Goal: Task Accomplishment & Management: Manage account settings

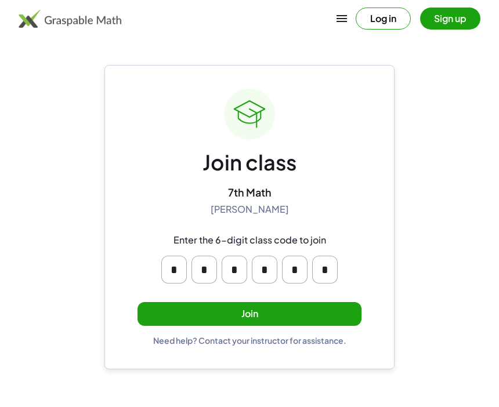
click at [171, 311] on button "Join" at bounding box center [249, 314] width 224 height 24
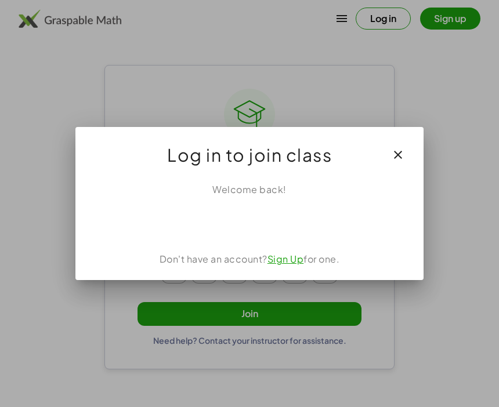
click at [235, 225] on div "Sign in with Google. Opens in new tab" at bounding box center [249, 222] width 107 height 26
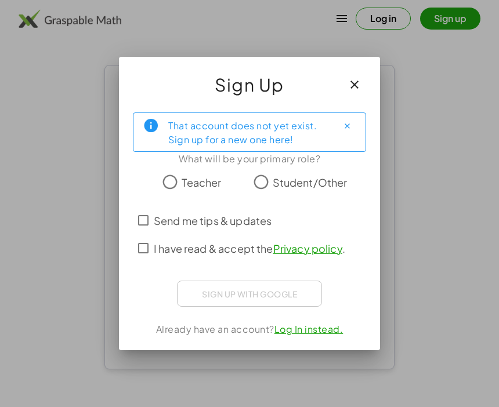
click at [291, 183] on span "Student/Other" at bounding box center [310, 183] width 75 height 16
click at [241, 233] on label "Send me tips & updates" at bounding box center [213, 220] width 118 height 28
click at [284, 294] on div "Sign in with Google. Opens in new tab" at bounding box center [249, 293] width 116 height 26
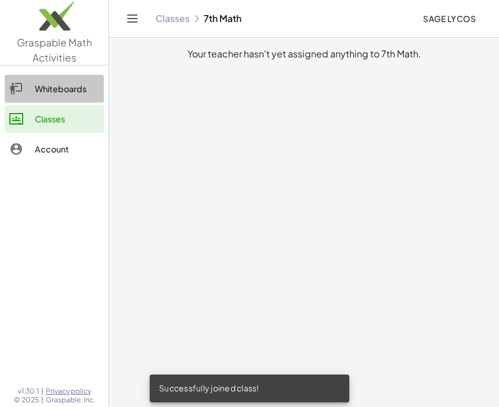
click at [71, 84] on div "Whiteboards" at bounding box center [67, 89] width 64 height 14
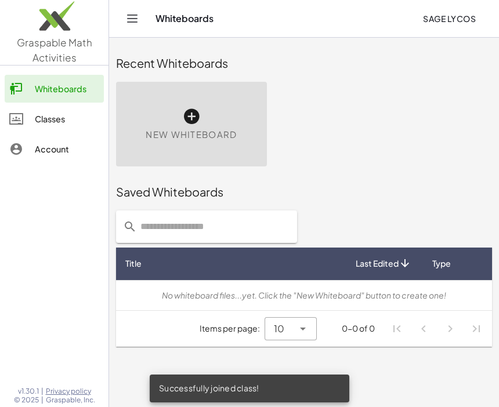
click at [49, 153] on div "Account" at bounding box center [67, 149] width 64 height 14
